Goal: Task Accomplishment & Management: Manage account settings

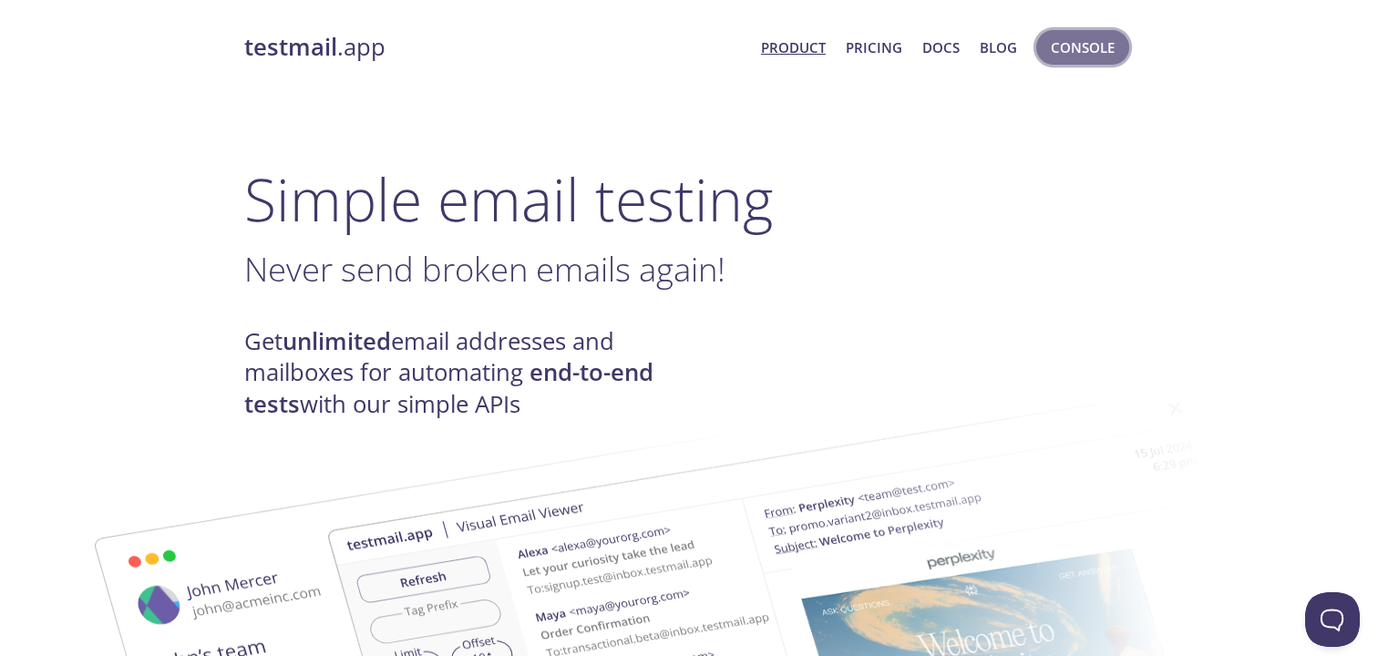
click at [1068, 47] on span "Console" at bounding box center [1083, 48] width 64 height 24
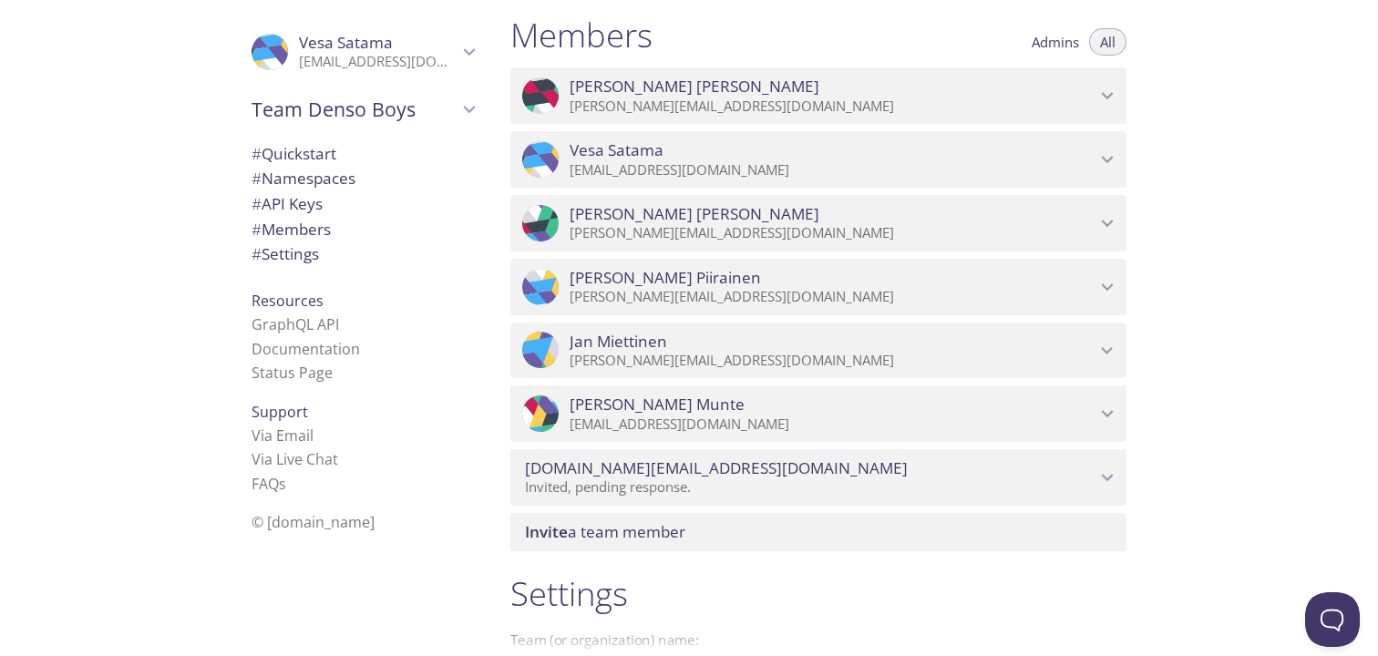
scroll to position [818, 0]
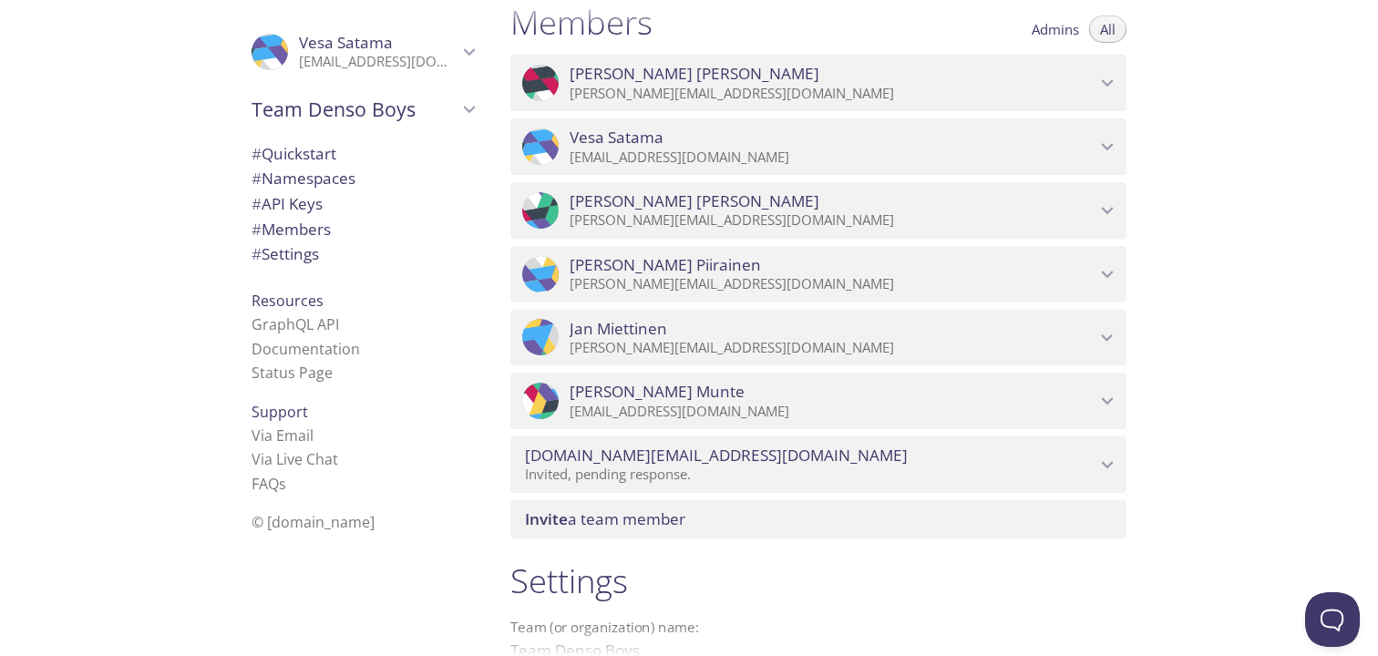
click at [1105, 84] on icon "Harri Huhtala" at bounding box center [1108, 83] width 12 height 7
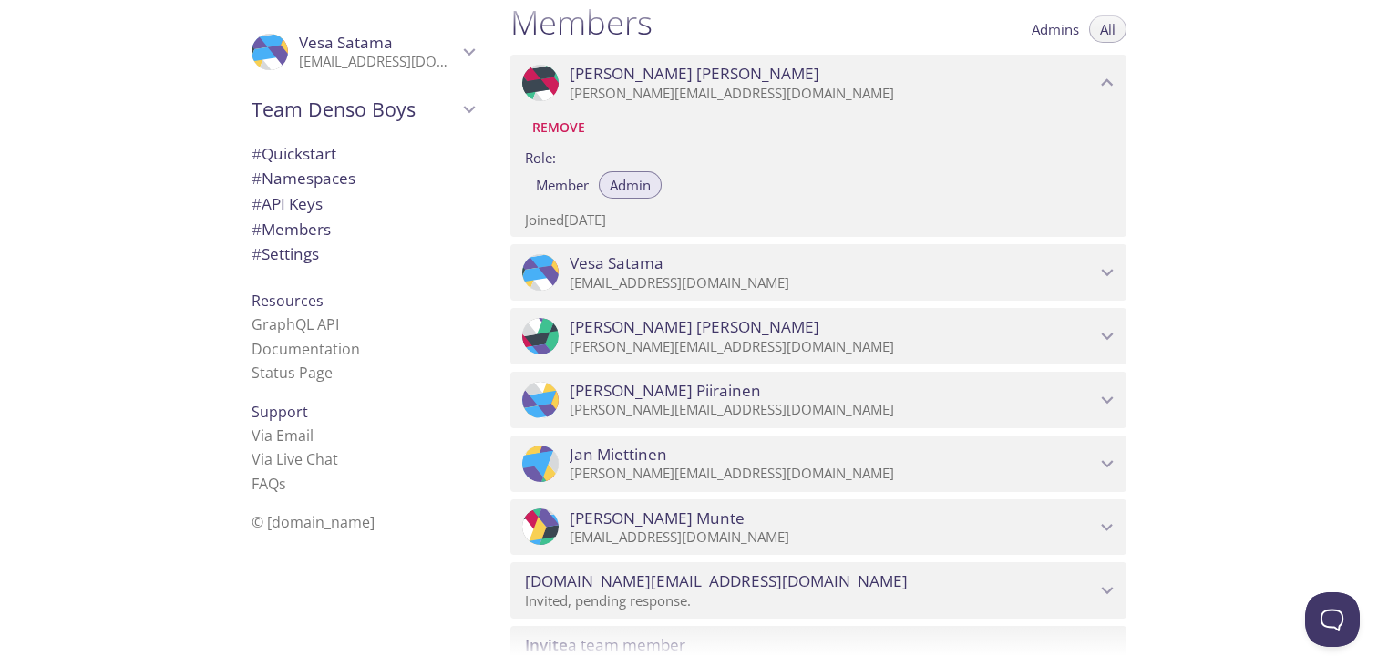
click at [567, 128] on span "Remove" at bounding box center [558, 128] width 53 height 22
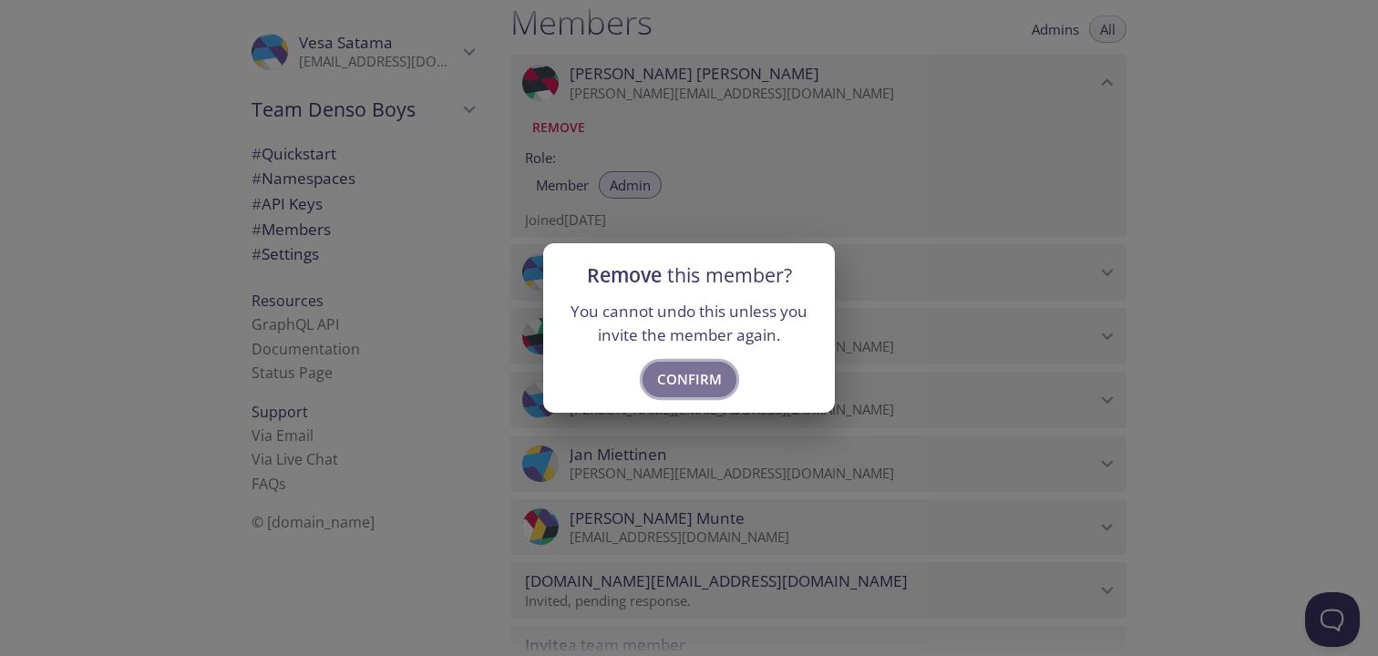
click at [704, 389] on span "Confirm" at bounding box center [689, 379] width 65 height 24
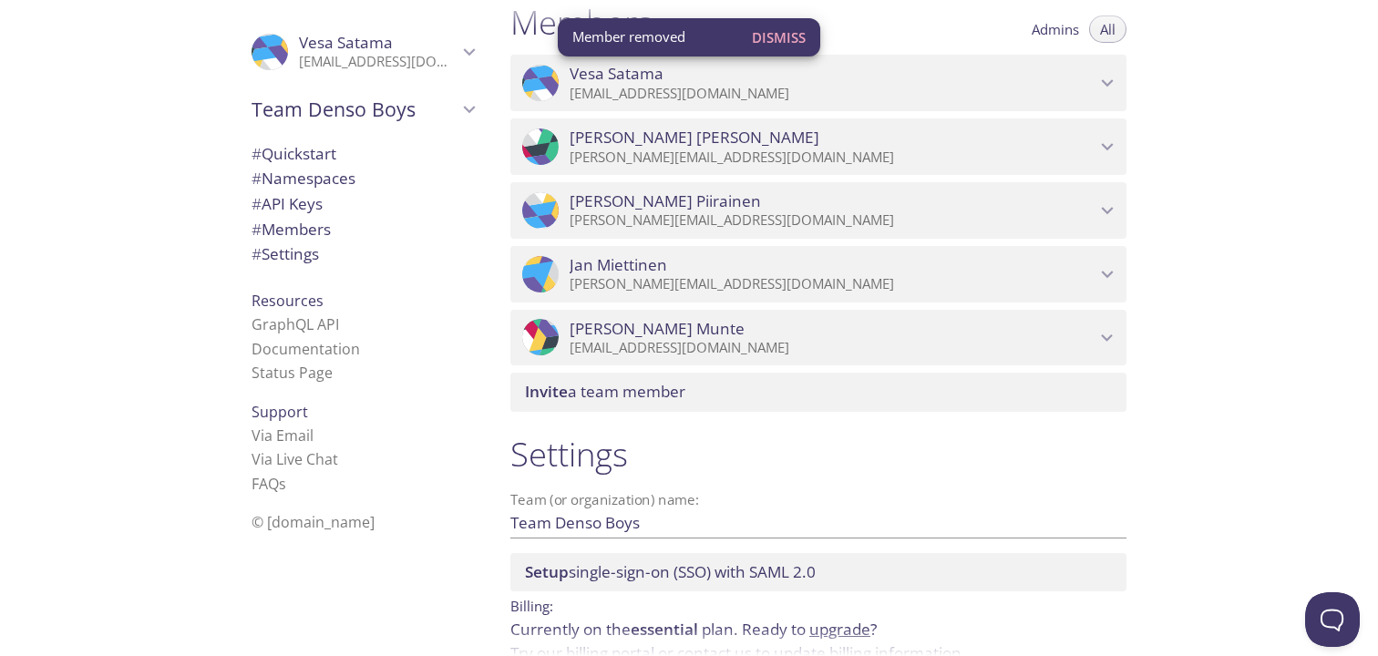
click at [1105, 86] on icon "Vesa Satama" at bounding box center [1107, 83] width 24 height 24
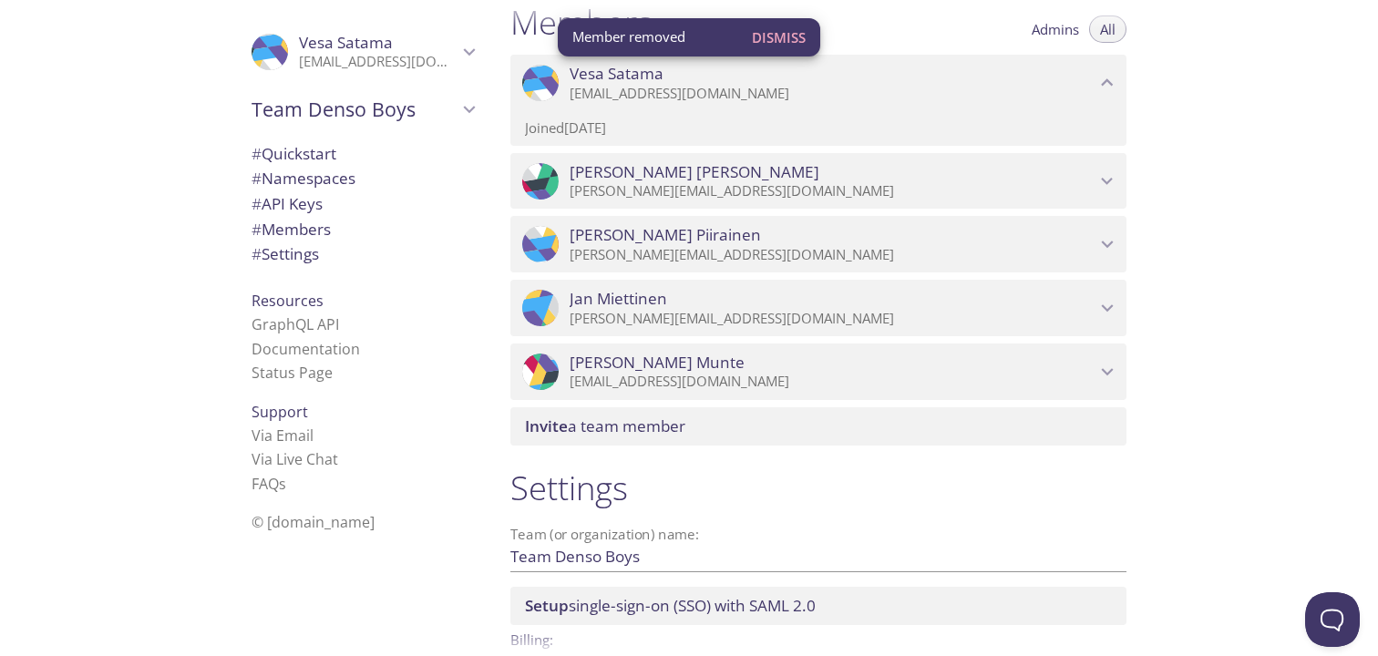
click at [1105, 86] on icon "Vesa Satama" at bounding box center [1107, 83] width 24 height 24
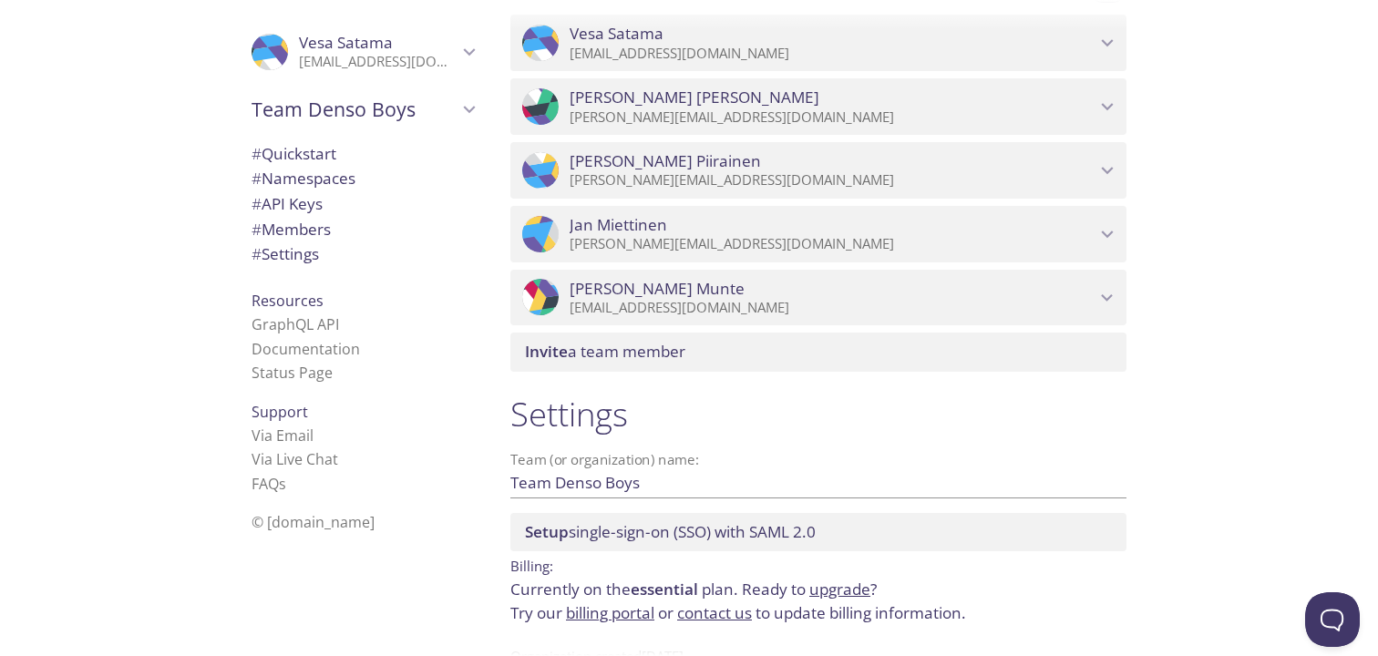
scroll to position [918, 0]
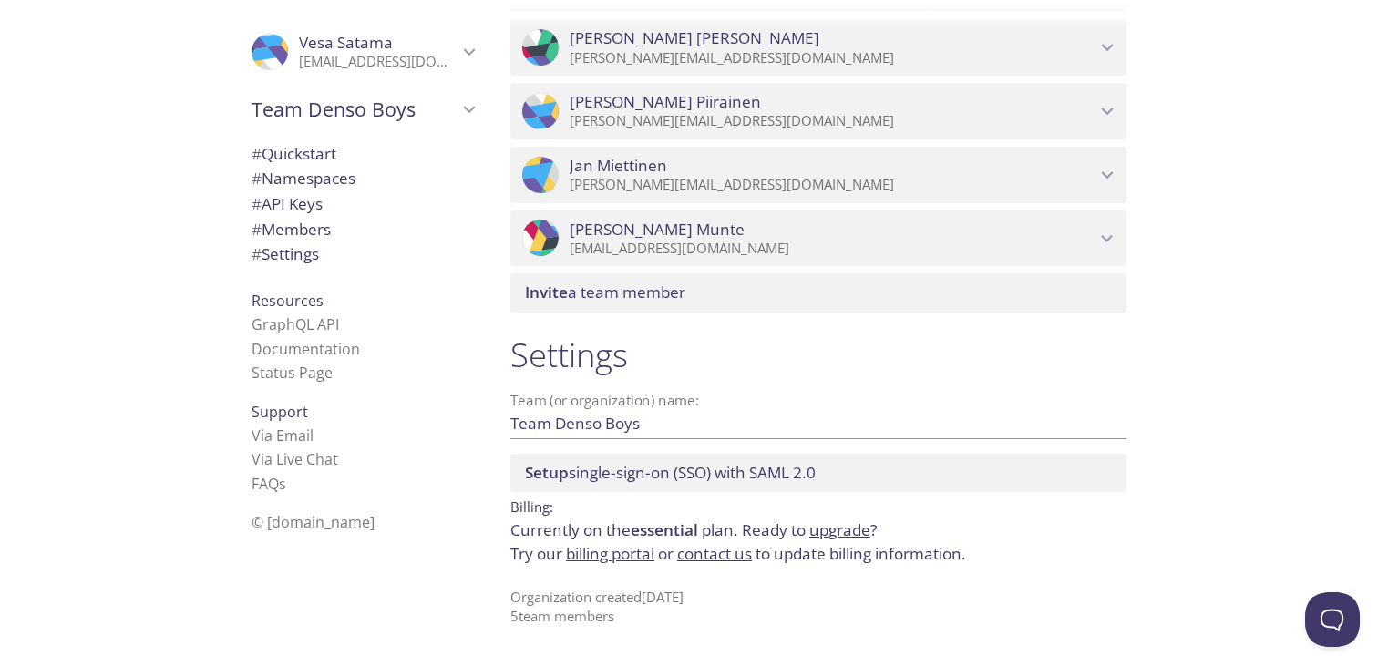
click at [603, 559] on link "billing portal" at bounding box center [610, 553] width 88 height 21
